Goal: Task Accomplishment & Management: Manage account settings

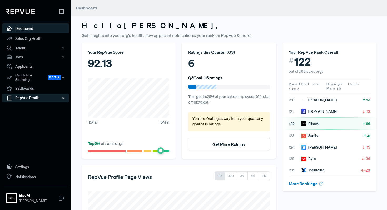
click at [43, 94] on div "RepVue Profile" at bounding box center [35, 97] width 67 height 9
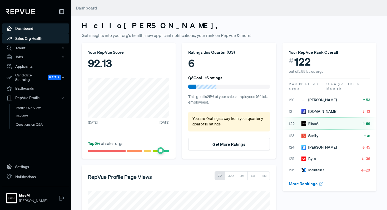
click at [36, 37] on link "Sales Org Health" at bounding box center [35, 38] width 67 height 10
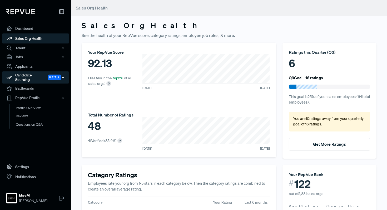
click at [33, 77] on div "Candidate Sourcing Beta" at bounding box center [35, 77] width 67 height 12
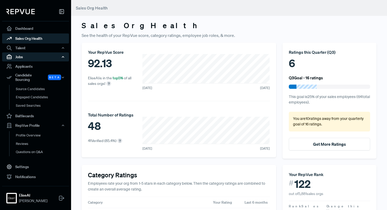
click at [18, 59] on div "Jobs" at bounding box center [35, 56] width 67 height 9
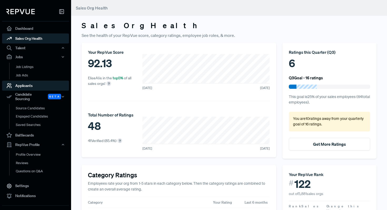
click at [24, 83] on link "Applicants" at bounding box center [35, 85] width 67 height 10
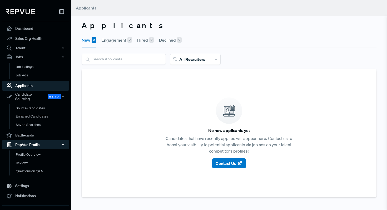
scroll to position [12, 0]
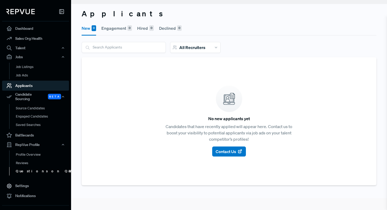
click at [33, 167] on link "Questions on Q&A" at bounding box center [42, 171] width 67 height 8
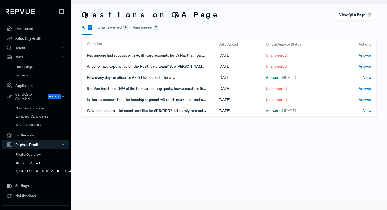
click at [30, 159] on link "Reviews" at bounding box center [42, 163] width 67 height 8
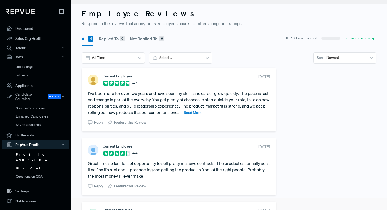
click at [30, 151] on link "Profile Overview" at bounding box center [42, 156] width 67 height 13
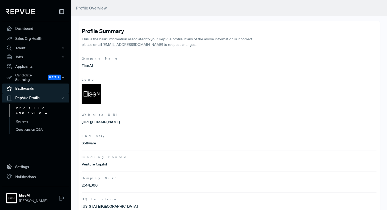
click at [21, 83] on link "Battlecards" at bounding box center [35, 88] width 67 height 10
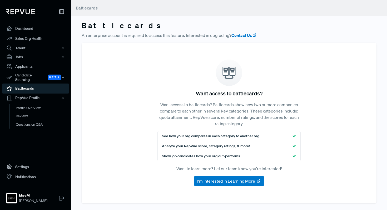
scroll to position [1, 0]
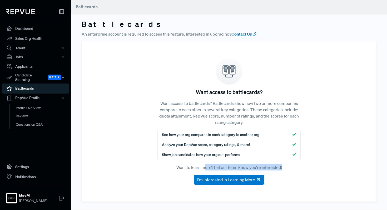
drag, startPoint x: 290, startPoint y: 166, endPoint x: 204, endPoint y: 164, distance: 85.8
click at [204, 164] on p "Want to learn more? Let our team know you're interested!" at bounding box center [228, 167] width 143 height 6
click at [225, 65] on icon at bounding box center [228, 71] width 13 height 13
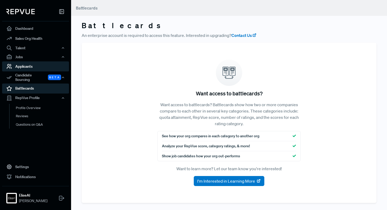
click at [34, 68] on link "Applicants" at bounding box center [35, 66] width 67 height 10
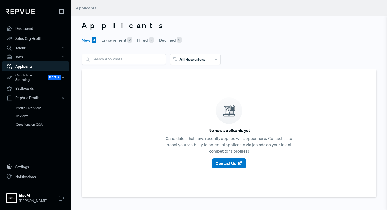
click at [17, 62] on link "Applicants" at bounding box center [35, 66] width 67 height 10
click at [20, 56] on div "Jobs" at bounding box center [35, 56] width 67 height 9
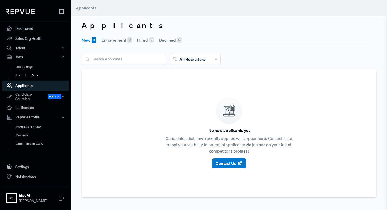
click at [23, 73] on link "Job Ads" at bounding box center [42, 75] width 67 height 8
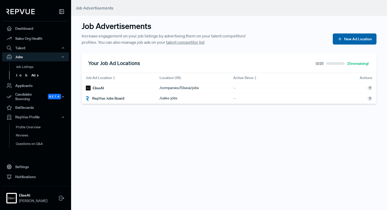
click at [342, 39] on button "New Ad Location" at bounding box center [354, 38] width 44 height 11
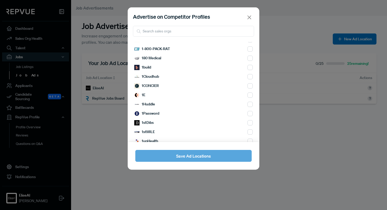
scroll to position [127, 0]
click at [158, 33] on input "search" at bounding box center [193, 31] width 121 height 11
type input "g"
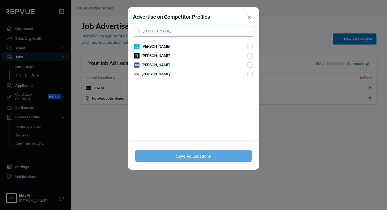
scroll to position [0, 0]
type input "[PERSON_NAME]"
click at [251, 49] on input "checkbox" at bounding box center [249, 46] width 5 height 5
checkbox input "true"
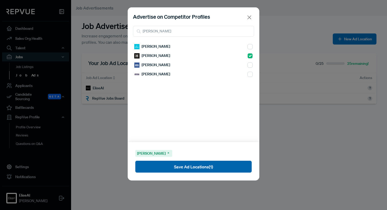
click at [208, 166] on button "Save Ad Locations (1)" at bounding box center [193, 166] width 116 height 12
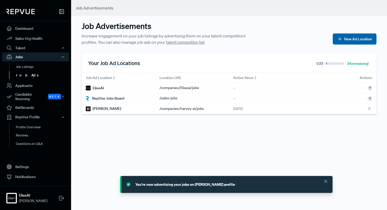
click at [358, 36] on button "New Ad Location" at bounding box center [354, 38] width 44 height 11
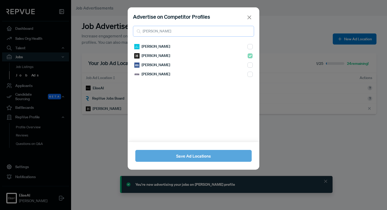
click at [193, 35] on input "[PERSON_NAME]" at bounding box center [193, 31] width 121 height 11
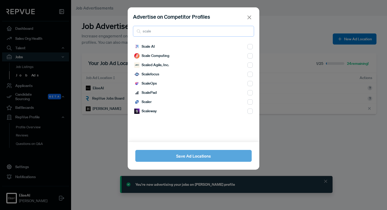
type input "scale"
click at [248, 47] on input "checkbox" at bounding box center [249, 46] width 5 height 5
checkbox input "true"
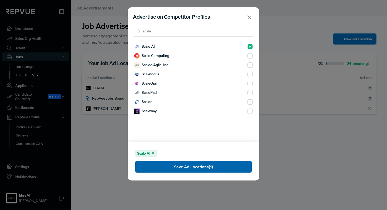
click at [211, 168] on button "Save Ad Locations (1)" at bounding box center [193, 166] width 116 height 12
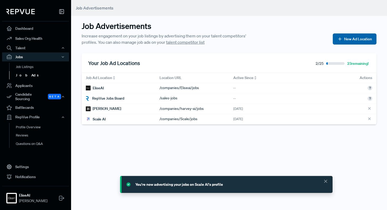
click at [343, 41] on button "New Ad Location" at bounding box center [354, 38] width 44 height 11
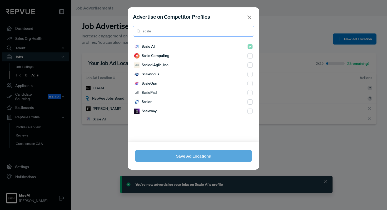
click at [243, 27] on input "scale" at bounding box center [193, 31] width 121 height 11
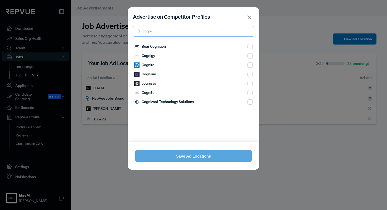
click at [169, 32] on input "cogni" at bounding box center [193, 31] width 121 height 11
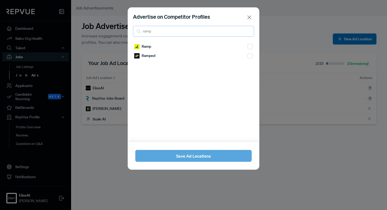
type input "ramp"
click at [249, 48] on input "checkbox" at bounding box center [249, 46] width 5 height 5
checkbox input "true"
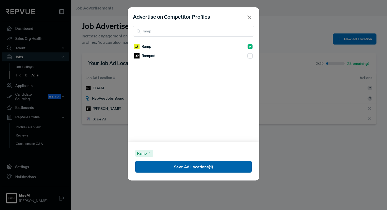
click at [236, 166] on button "Save Ad Locations (1)" at bounding box center [193, 166] width 116 height 12
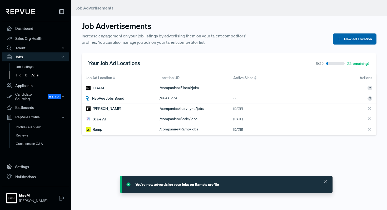
click at [344, 44] on button "New Ad Location" at bounding box center [354, 38] width 44 height 11
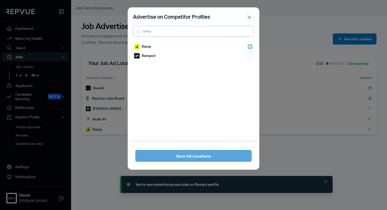
click at [157, 32] on input "ramp" at bounding box center [193, 31] width 121 height 11
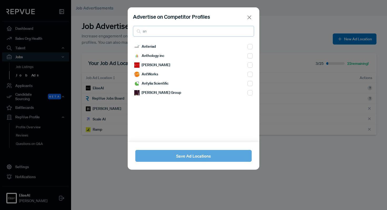
type input "a"
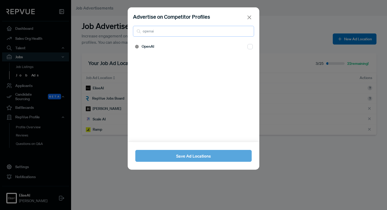
type input "openai"
click at [250, 47] on input "checkbox" at bounding box center [249, 46] width 5 height 5
checkbox input "true"
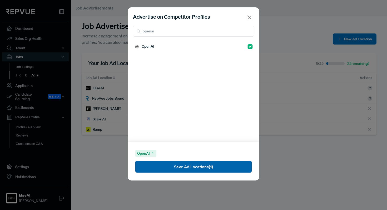
click at [225, 171] on button "Save Ad Locations (1)" at bounding box center [193, 166] width 116 height 12
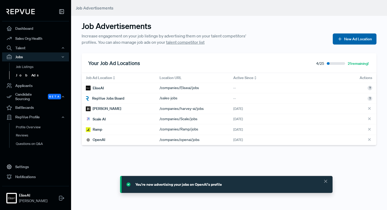
click at [361, 37] on button "New Ad Location" at bounding box center [354, 38] width 44 height 11
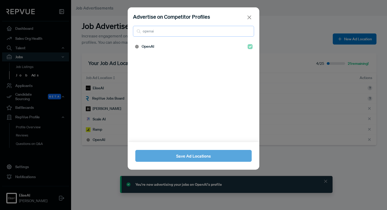
click at [160, 32] on input "openai" at bounding box center [193, 31] width 121 height 11
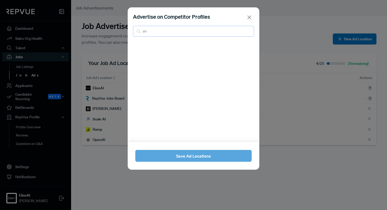
type input "a"
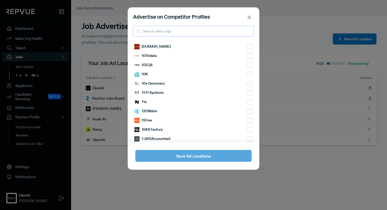
paste input "Cohere Hugging Face Glean ElevenLabs [PERSON_NAME] Cast AI Poolside AI Attentiv…"
type input "Cohere Hugging Face Glean ElevenLabs [PERSON_NAME] Cast AI Poolside AI Attentiv…"
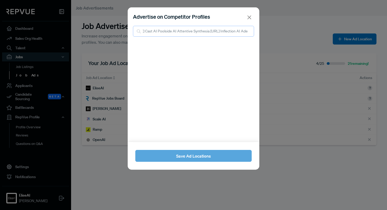
click at [194, 32] on input "Cohere Hugging Face Glean ElevenLabs [PERSON_NAME] Cast AI Poolside AI Attentiv…" at bounding box center [193, 31] width 121 height 11
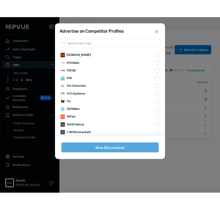
scroll to position [1, 0]
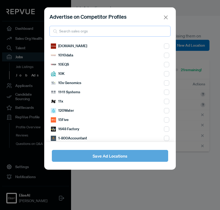
click at [77, 32] on input "search" at bounding box center [109, 31] width 121 height 11
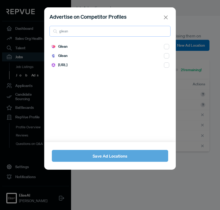
type input "glean"
click at [134, 55] on div "Glean" at bounding box center [110, 55] width 118 height 9
click at [164, 49] on input "checkbox" at bounding box center [166, 46] width 5 height 5
checkbox input "true"
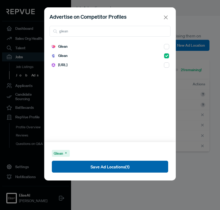
click at [91, 169] on button "Save Ad Locations (1)" at bounding box center [110, 166] width 116 height 12
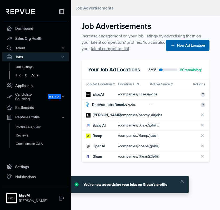
click at [180, 46] on button "New Ad Location" at bounding box center [188, 45] width 44 height 11
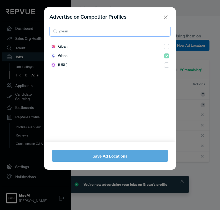
click at [88, 31] on input "glean" at bounding box center [109, 31] width 121 height 11
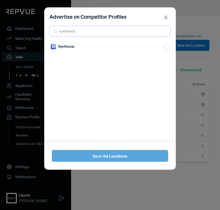
type input "synthesia"
click at [167, 46] on input "checkbox" at bounding box center [166, 46] width 5 height 5
checkbox input "true"
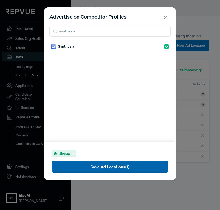
click at [124, 168] on button "Save Ad Locations (1)" at bounding box center [110, 166] width 116 height 12
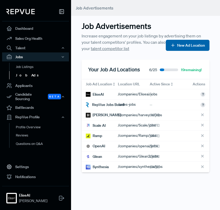
click at [192, 44] on button "New Ad Location" at bounding box center [188, 45] width 44 height 11
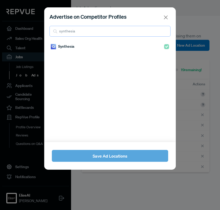
click at [128, 34] on input "synthesia" at bounding box center [109, 31] width 121 height 11
type input "s"
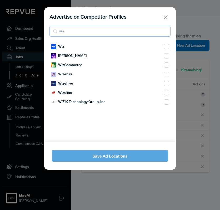
type input "wiz"
click at [152, 46] on div "Wiz" at bounding box center [110, 46] width 118 height 9
click at [167, 45] on input "checkbox" at bounding box center [166, 46] width 5 height 5
checkbox input "true"
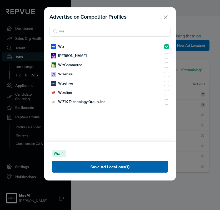
click at [109, 165] on button "Save Ad Locations (1)" at bounding box center [110, 166] width 116 height 12
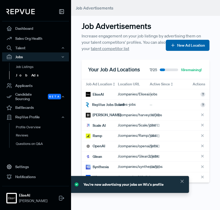
click at [188, 49] on button "New Ad Location" at bounding box center [188, 45] width 44 height 11
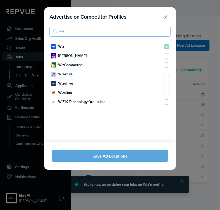
click at [97, 31] on input "wiz" at bounding box center [109, 31] width 121 height 11
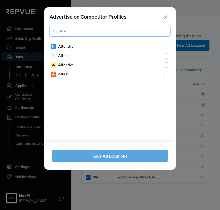
type input "atte"
click at [166, 49] on input "checkbox" at bounding box center [166, 46] width 5 height 5
checkbox input "true"
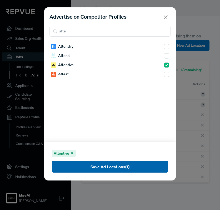
click at [107, 168] on button "Save Ad Locations (1)" at bounding box center [110, 166] width 116 height 12
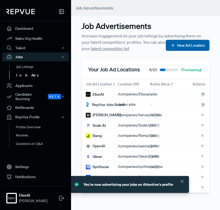
click at [181, 43] on button "New Ad Location" at bounding box center [188, 45] width 44 height 11
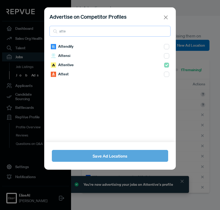
click at [135, 33] on input "atte" at bounding box center [109, 31] width 121 height 11
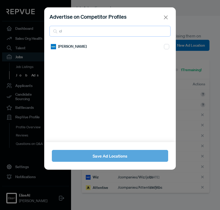
type input "c"
type input "d"
type input "abnormal"
click at [167, 46] on input "checkbox" at bounding box center [166, 46] width 5 height 5
checkbox input "true"
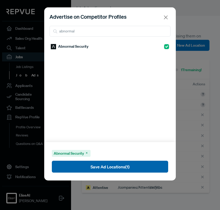
click at [89, 165] on button "Save Ad Locations (1)" at bounding box center [110, 166] width 116 height 12
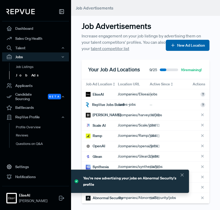
click at [187, 44] on button "New Ad Location" at bounding box center [188, 45] width 44 height 11
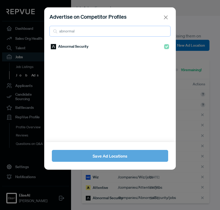
click at [114, 32] on input "abnormal" at bounding box center [109, 31] width 121 height 11
type input "curs"
click at [167, 47] on input "checkbox" at bounding box center [166, 46] width 5 height 5
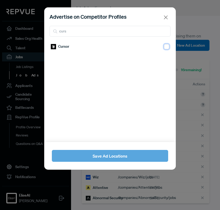
checkbox input "true"
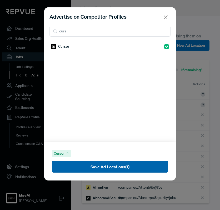
click at [117, 171] on button "Save Ad Locations (1)" at bounding box center [110, 166] width 116 height 12
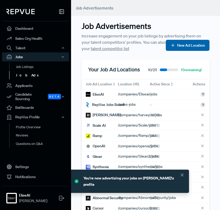
click at [199, 42] on button "New Ad Location" at bounding box center [188, 45] width 44 height 11
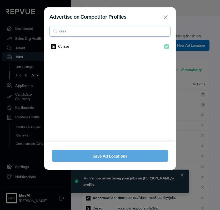
click at [81, 32] on input "curs" at bounding box center [109, 31] width 121 height 11
type input "c"
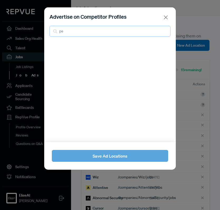
type input "p"
type input "hebbia"
click at [77, 51] on div "Hebbia" at bounding box center [110, 46] width 118 height 9
click at [168, 48] on input "checkbox" at bounding box center [166, 46] width 5 height 5
checkbox input "true"
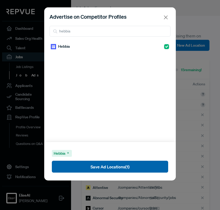
click at [99, 172] on button "Save Ad Locations (1)" at bounding box center [110, 166] width 116 height 12
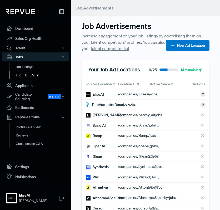
click at [102, 168] on div "Synthesia" at bounding box center [97, 167] width 23 height 6
click at [180, 48] on button "New Ad Location" at bounding box center [188, 45] width 44 height 11
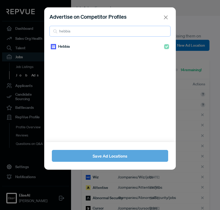
click at [90, 34] on input "hebbia" at bounding box center [109, 31] width 121 height 11
type input "jasper"
click at [169, 46] on input "checkbox" at bounding box center [166, 46] width 5 height 5
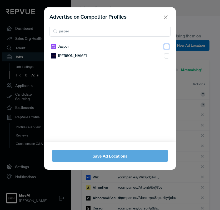
checkbox input "true"
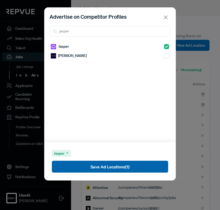
click at [107, 168] on button "Save Ad Locations (1)" at bounding box center [110, 166] width 116 height 12
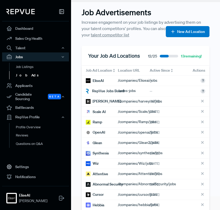
scroll to position [10, 0]
